Goal: Information Seeking & Learning: Learn about a topic

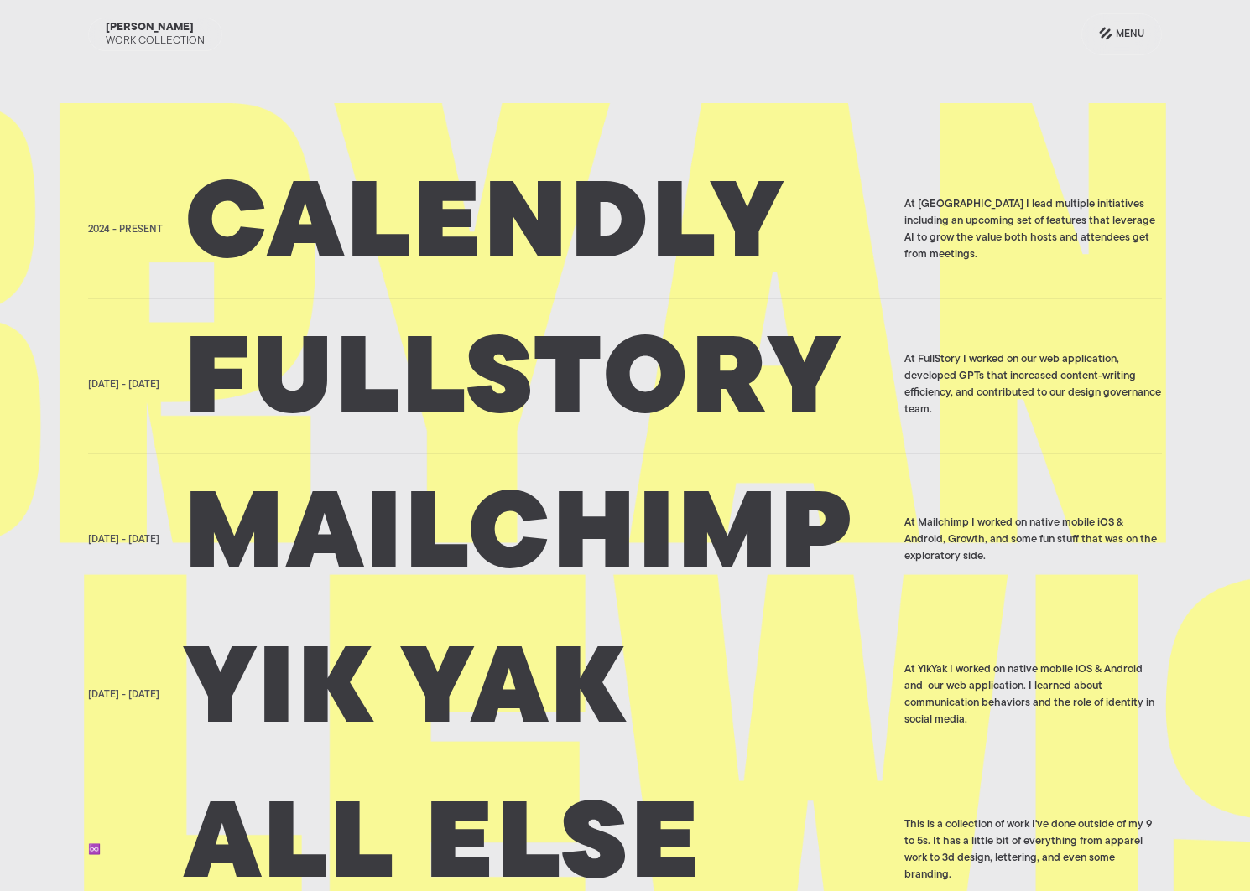
click at [422, 564] on h2 "Mailchimp" at bounding box center [538, 540] width 709 height 84
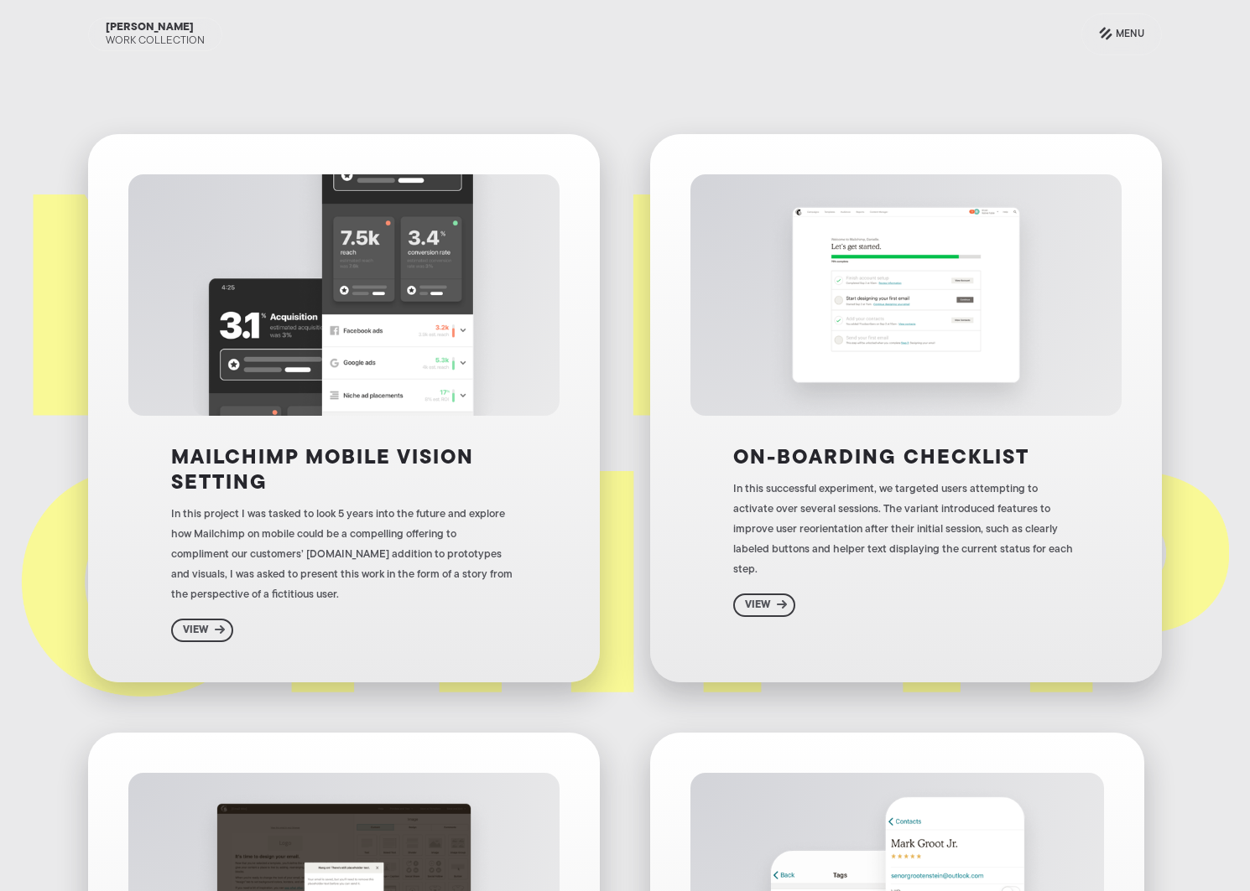
click at [404, 567] on div "In this project I was tasked to look 5 years into the future and explore how Ma…" at bounding box center [343, 555] width 345 height 101
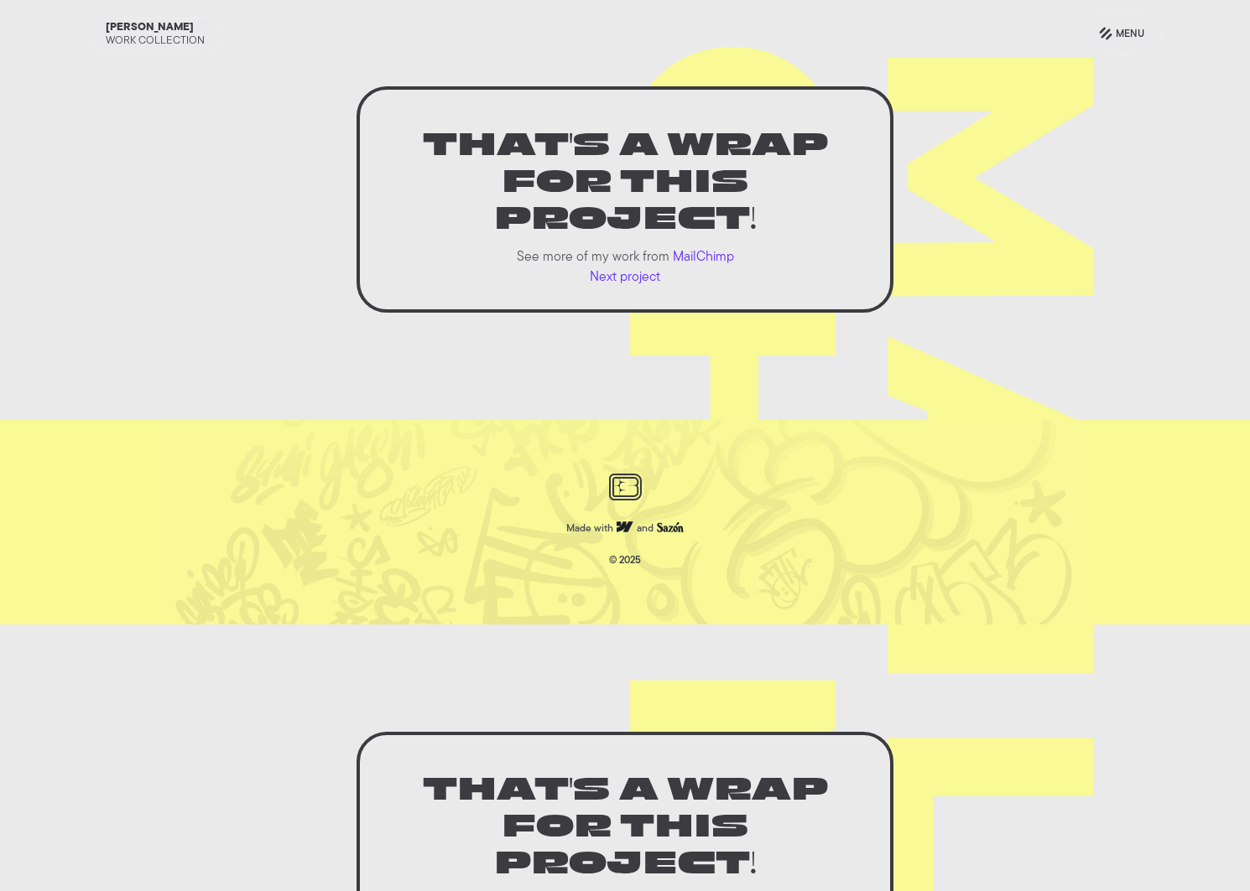
scroll to position [8205, 0]
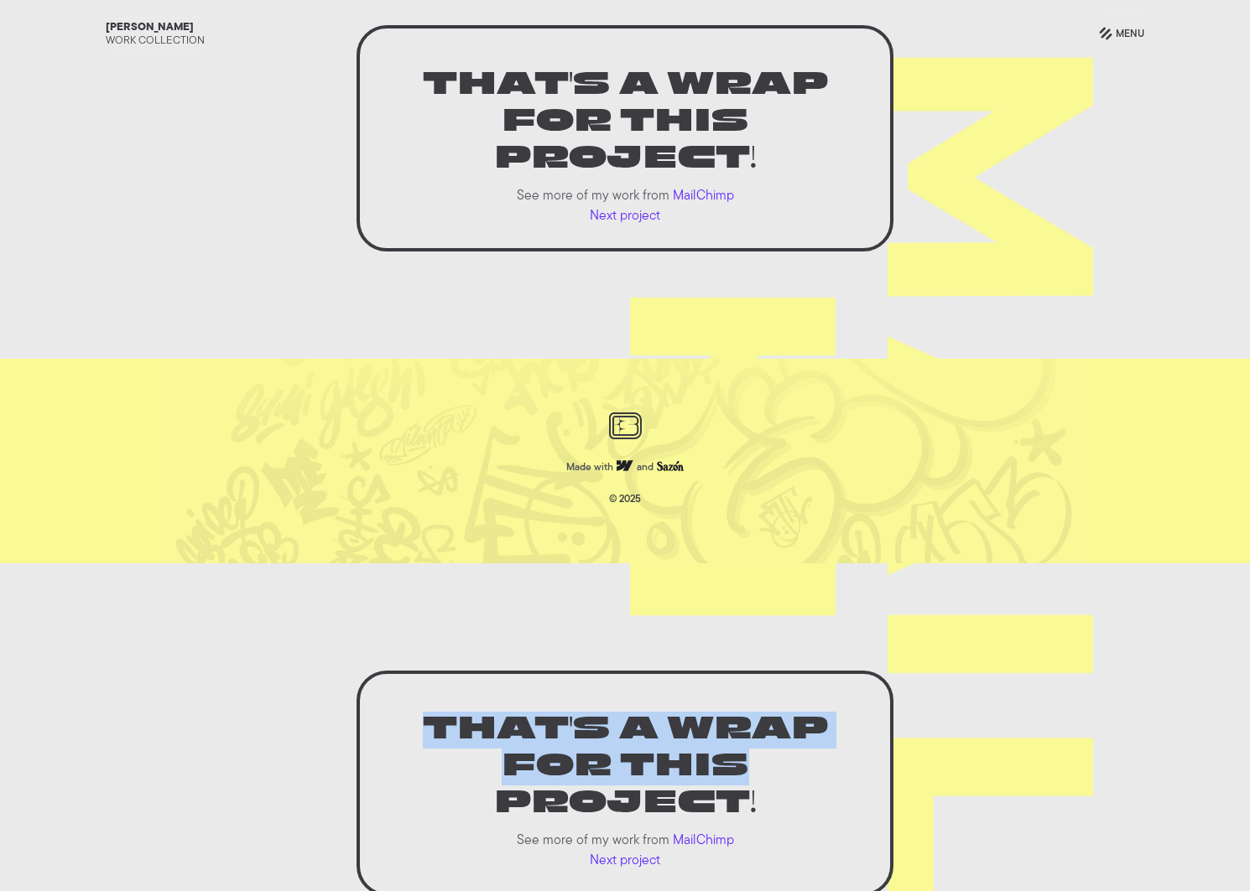
drag, startPoint x: 767, startPoint y: 648, endPoint x: 480, endPoint y: 538, distance: 308.2
click at [481, 564] on section "That's a wrap for this project! See more of my work from MailChimp Next project" at bounding box center [625, 784] width 1250 height 440
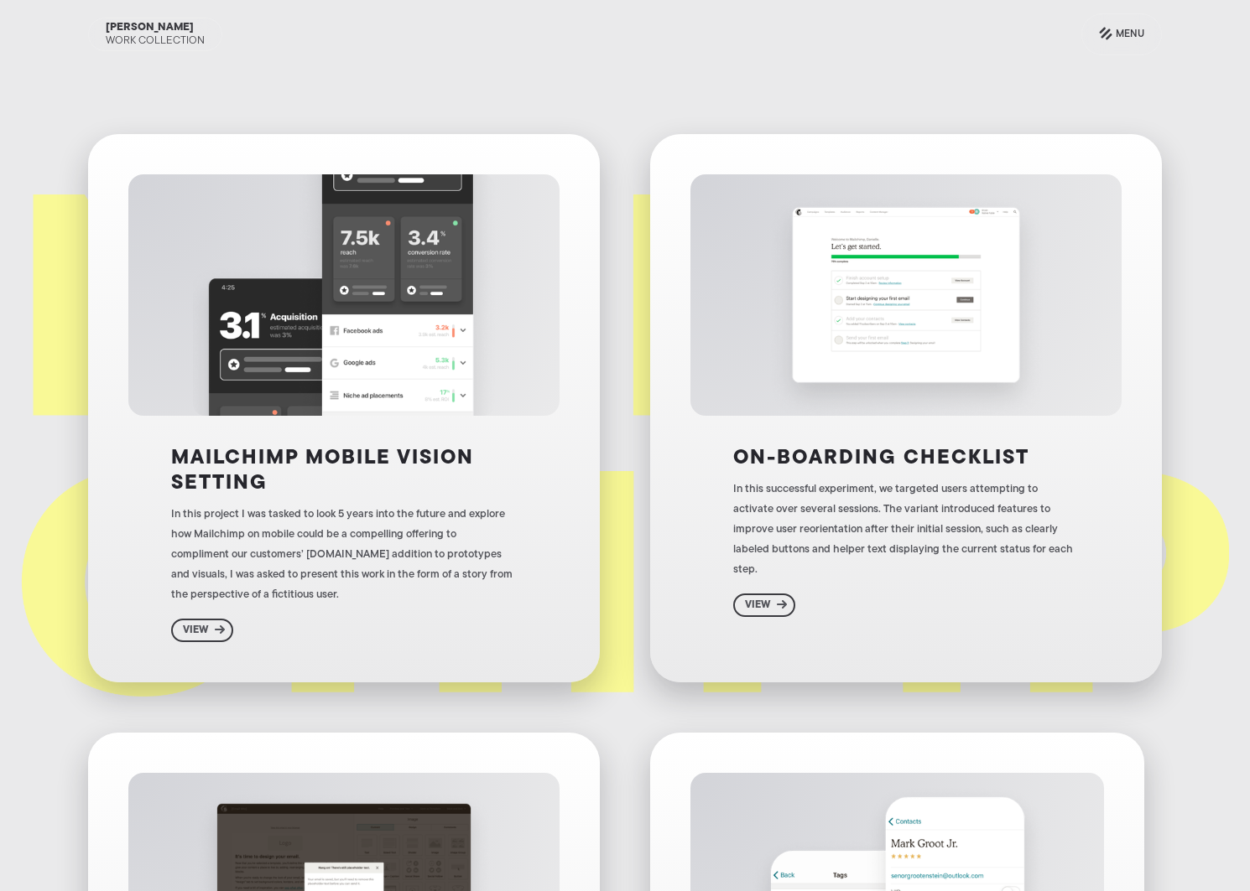
click at [1004, 372] on img at bounding box center [906, 295] width 302 height 242
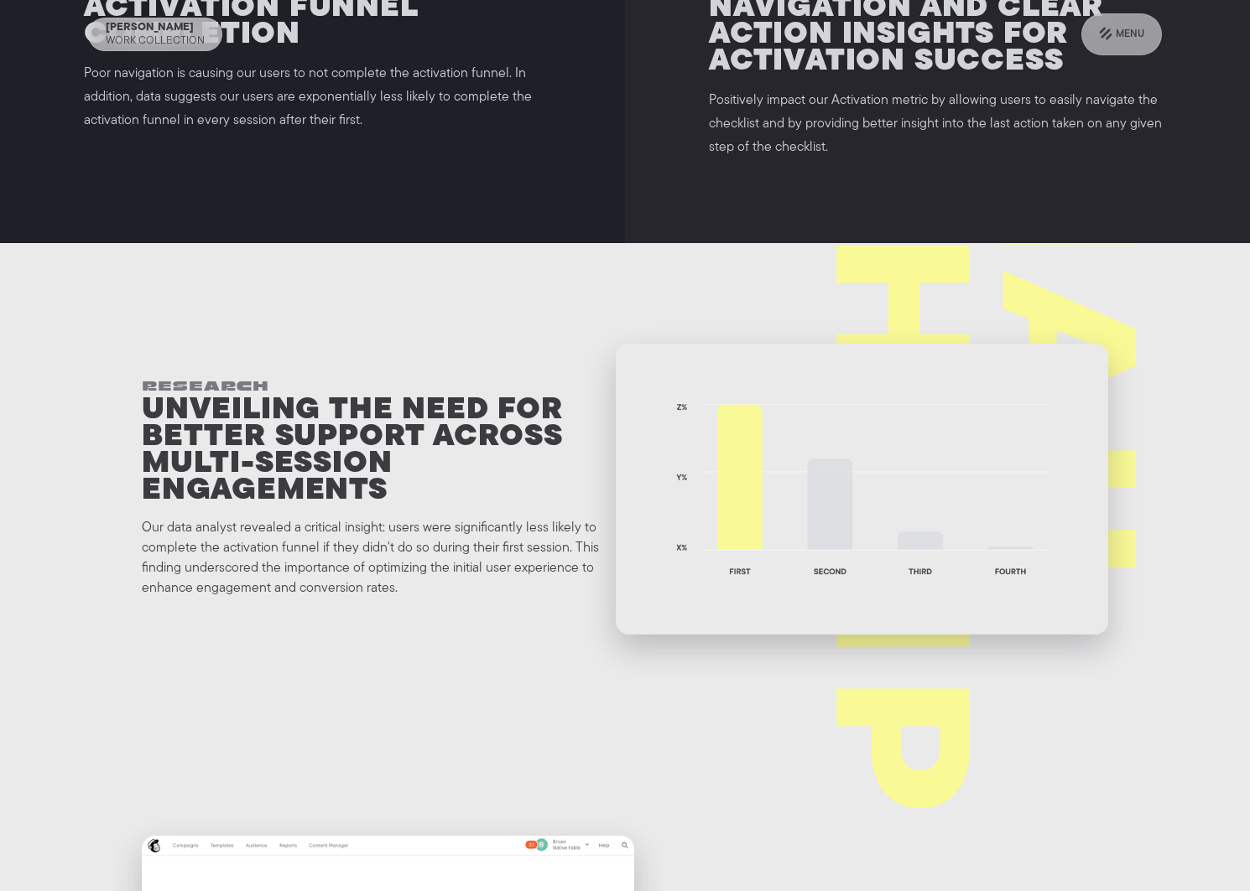
scroll to position [995, 0]
